Goal: Information Seeking & Learning: Learn about a topic

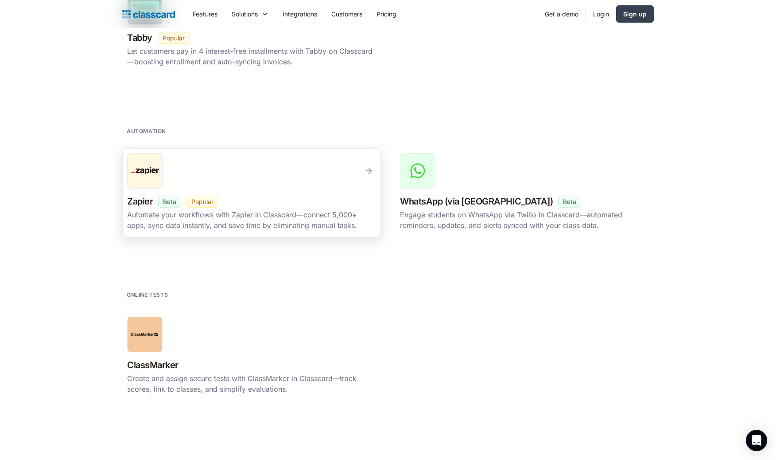
scroll to position [1548, 0]
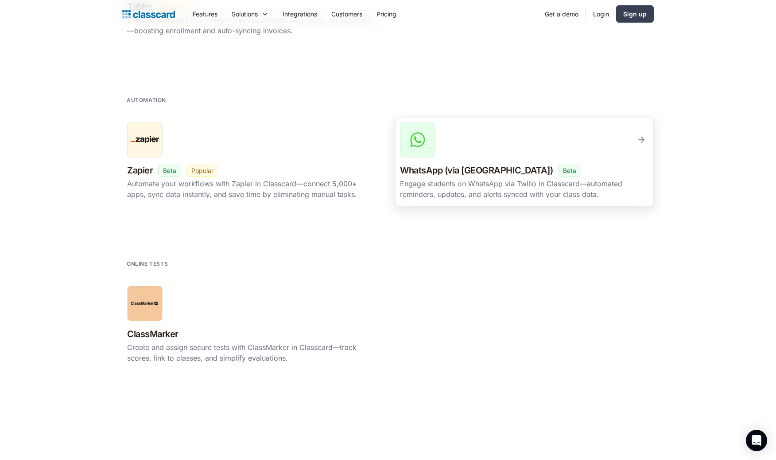
click at [481, 171] on h3 "WhatsApp (via Twilio)" at bounding box center [476, 171] width 153 height 16
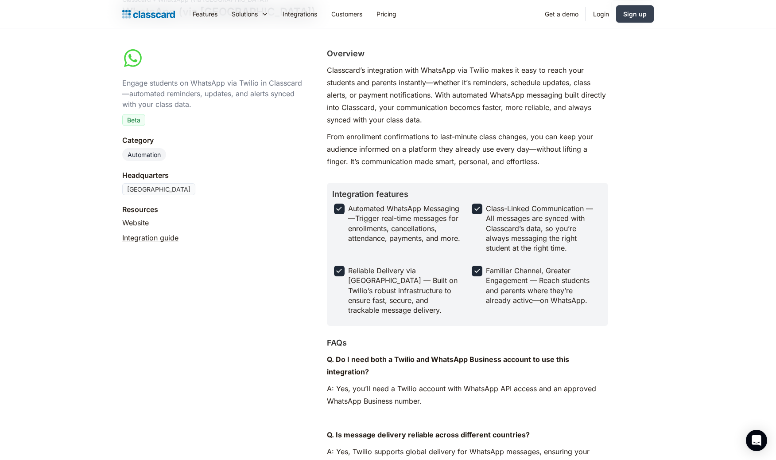
scroll to position [67, 0]
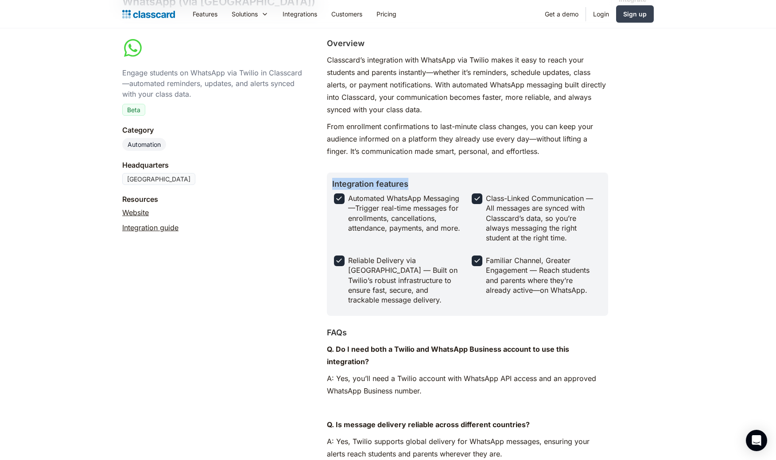
drag, startPoint x: 332, startPoint y: 184, endPoint x: 417, endPoint y: 184, distance: 84.6
click at [417, 184] on div "Integration features Automated WhatsApp Messaging —Trigger real-time messages f…" at bounding box center [467, 243] width 281 height 143
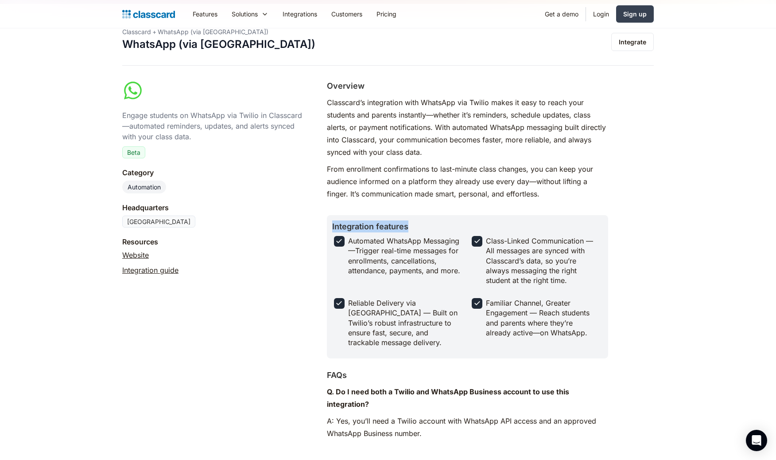
scroll to position [0, 0]
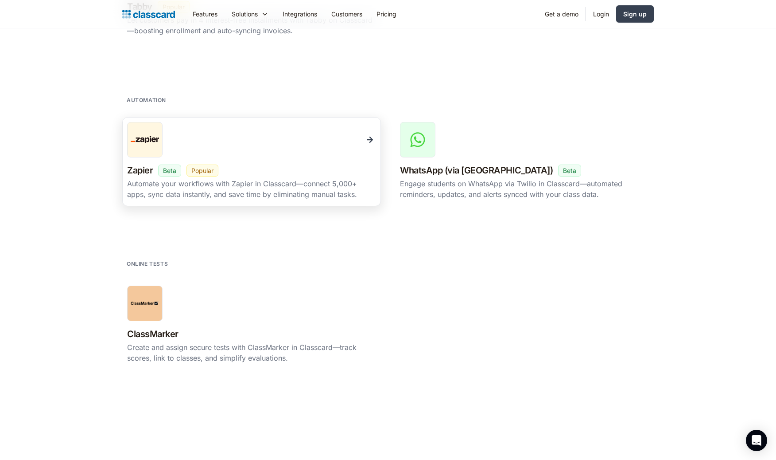
scroll to position [1515, 0]
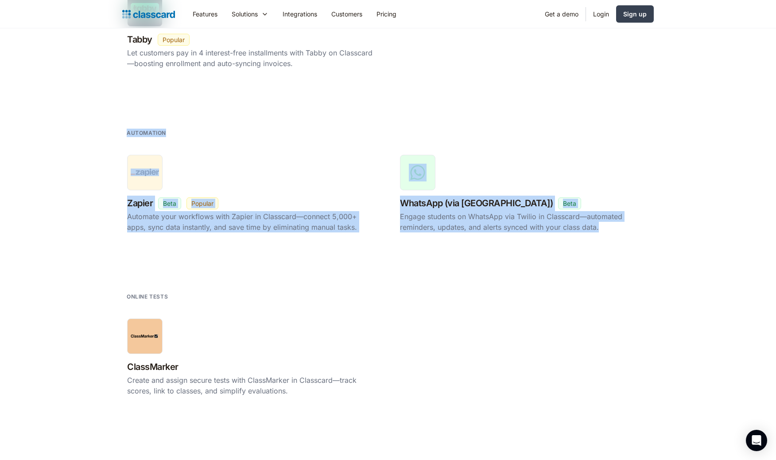
drag, startPoint x: 120, startPoint y: 130, endPoint x: 508, endPoint y: 246, distance: 405.0
click at [508, 246] on section "automation Zapier New Beta Popular Automate your workflows with Zapier in Class…" at bounding box center [388, 200] width 776 height 164
click at [511, 251] on div "Zapier New Beta Popular Automate your workflows with Zapier in Classcard—connec…" at bounding box center [388, 201] width 532 height 103
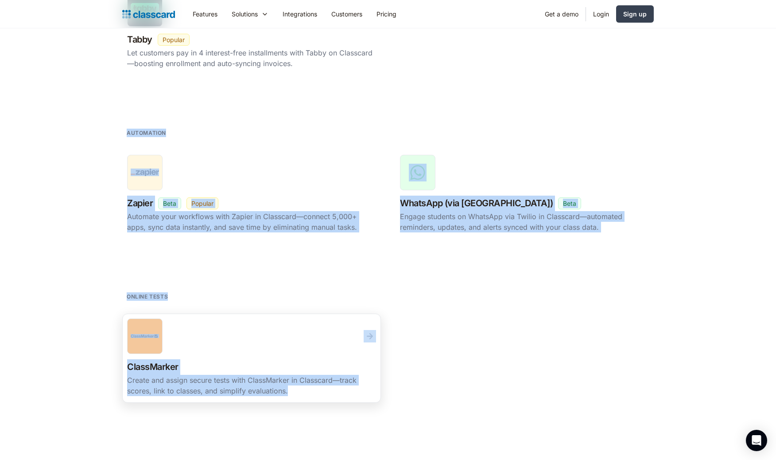
drag, startPoint x: 125, startPoint y: 132, endPoint x: 347, endPoint y: 399, distance: 347.5
click at [518, 378] on div "ClassMarker New Beta Popular Create and assign secure tests with ClassMarker in…" at bounding box center [388, 364] width 532 height 103
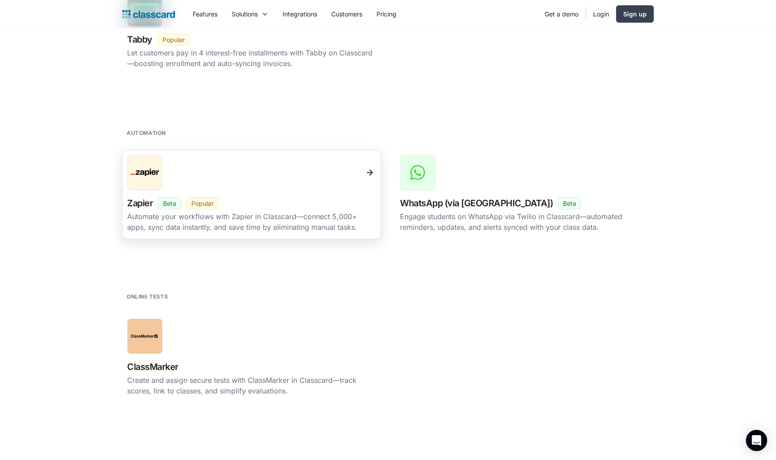
click at [273, 194] on link "Zapier New Beta Popular Automate your workflows with Zapier in Classcard—connec…" at bounding box center [251, 194] width 259 height 89
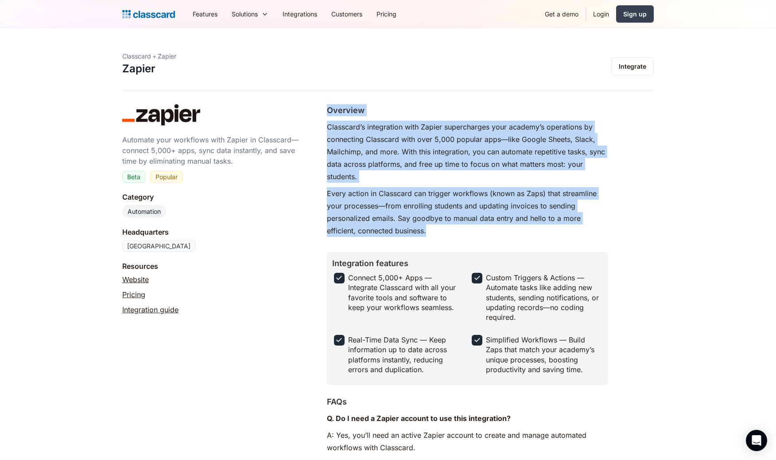
drag, startPoint x: 438, startPoint y: 234, endPoint x: 322, endPoint y: 108, distance: 171.9
click at [322, 108] on div "Automate your workflows with Zapier in Classcard—connect 5,000+ apps, sync data…" at bounding box center [388, 418] width 532 height 629
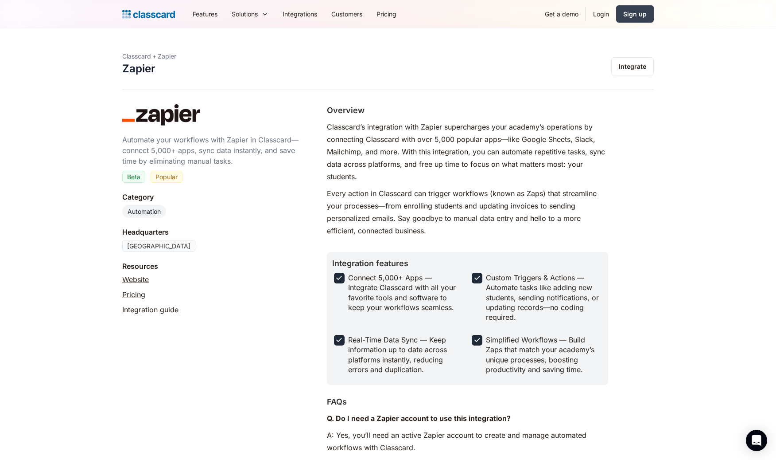
click at [253, 203] on div "Category Automation" at bounding box center [215, 204] width 187 height 26
click at [628, 71] on link "Integrate" at bounding box center [633, 66] width 43 height 18
click at [166, 310] on link "Integration guide" at bounding box center [150, 309] width 56 height 11
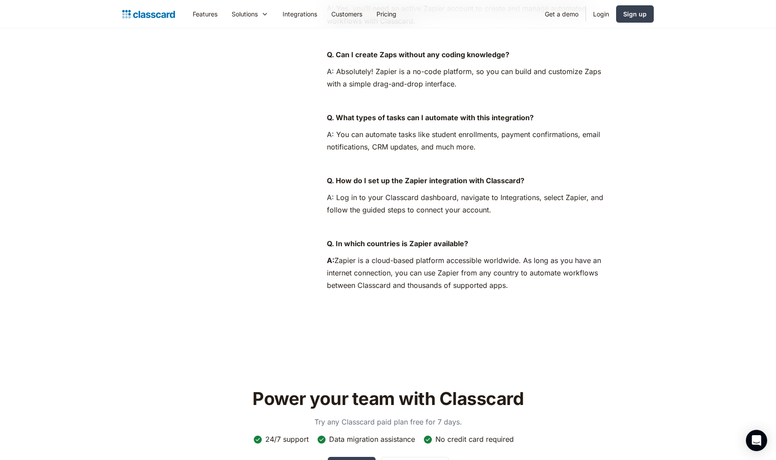
scroll to position [427, 0]
drag, startPoint x: 342, startPoint y: 258, endPoint x: 507, endPoint y: 287, distance: 167.7
click at [507, 287] on p "A: Zapier is a cloud-based platform accessible worldwide. As long as you have a…" at bounding box center [467, 271] width 281 height 37
click at [458, 283] on p "A: Zapier is a cloud-based platform accessible worldwide. As long as you have a…" at bounding box center [467, 271] width 281 height 37
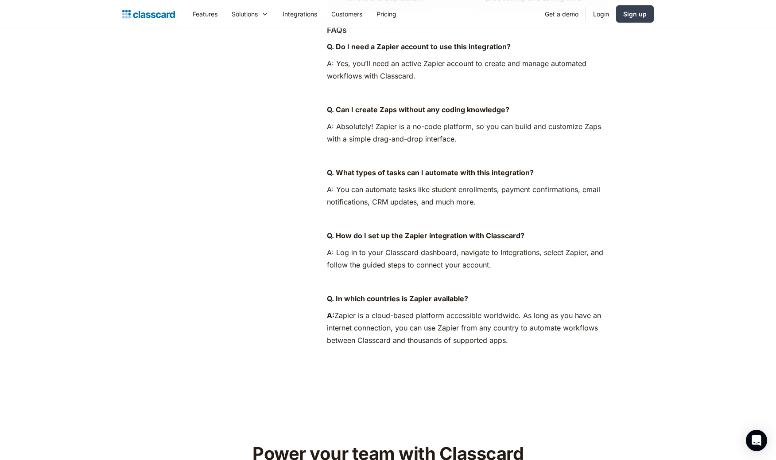
scroll to position [372, 0]
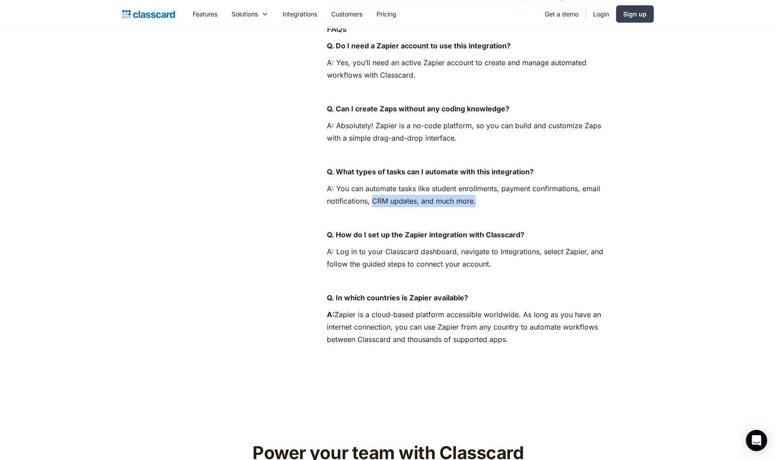
drag, startPoint x: 373, startPoint y: 202, endPoint x: 490, endPoint y: 200, distance: 116.6
click at [490, 200] on p "A: You can automate tasks like student enrollments, payment confirmations, emai…" at bounding box center [467, 194] width 281 height 25
click at [587, 204] on p "A: You can automate tasks like student enrollments, payment confirmations, emai…" at bounding box center [467, 194] width 281 height 25
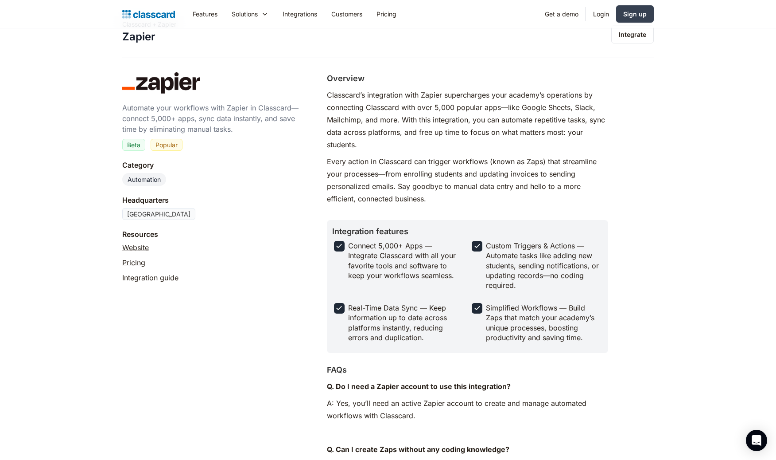
scroll to position [0, 0]
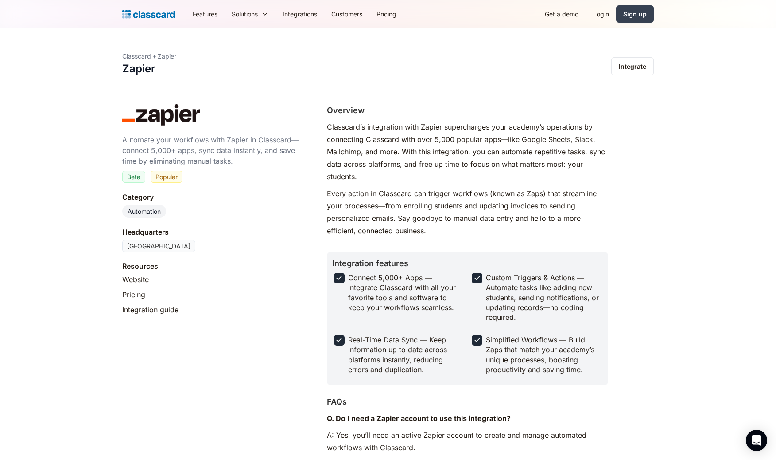
click at [277, 242] on div "Headquarters United States" at bounding box center [215, 238] width 187 height 25
